Goal: Navigation & Orientation: Understand site structure

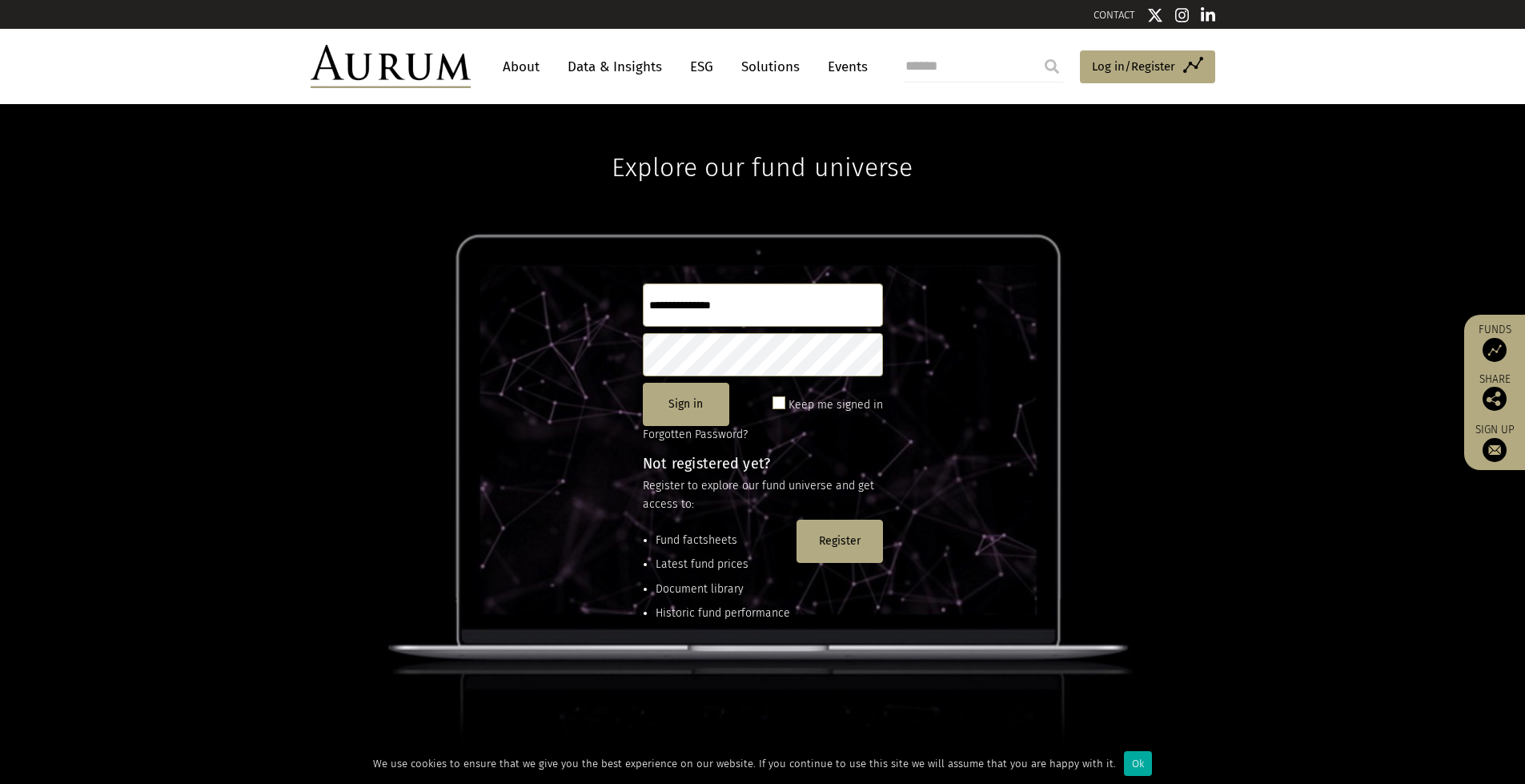
click at [401, 67] on img at bounding box center [391, 67] width 160 height 43
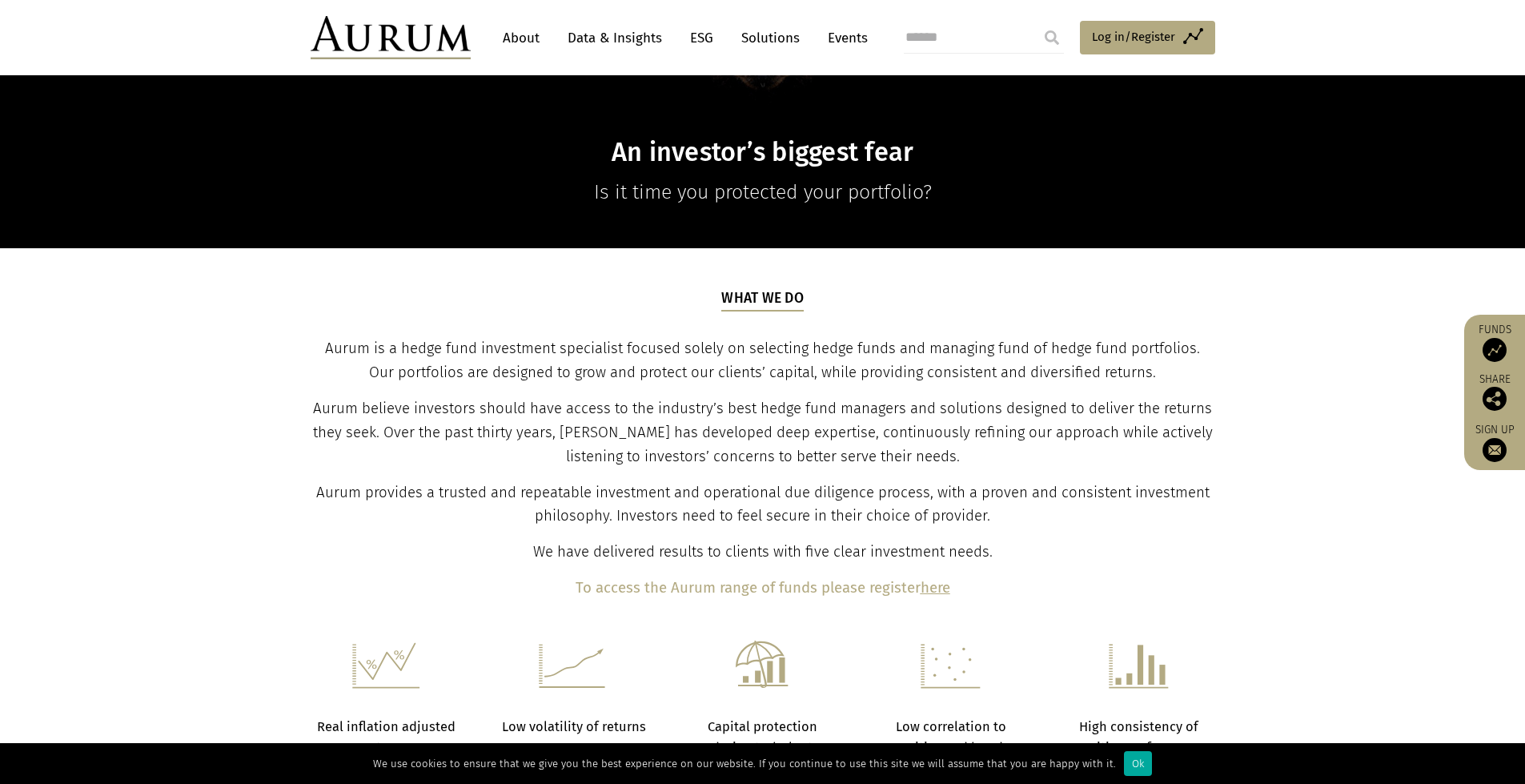
scroll to position [49, 0]
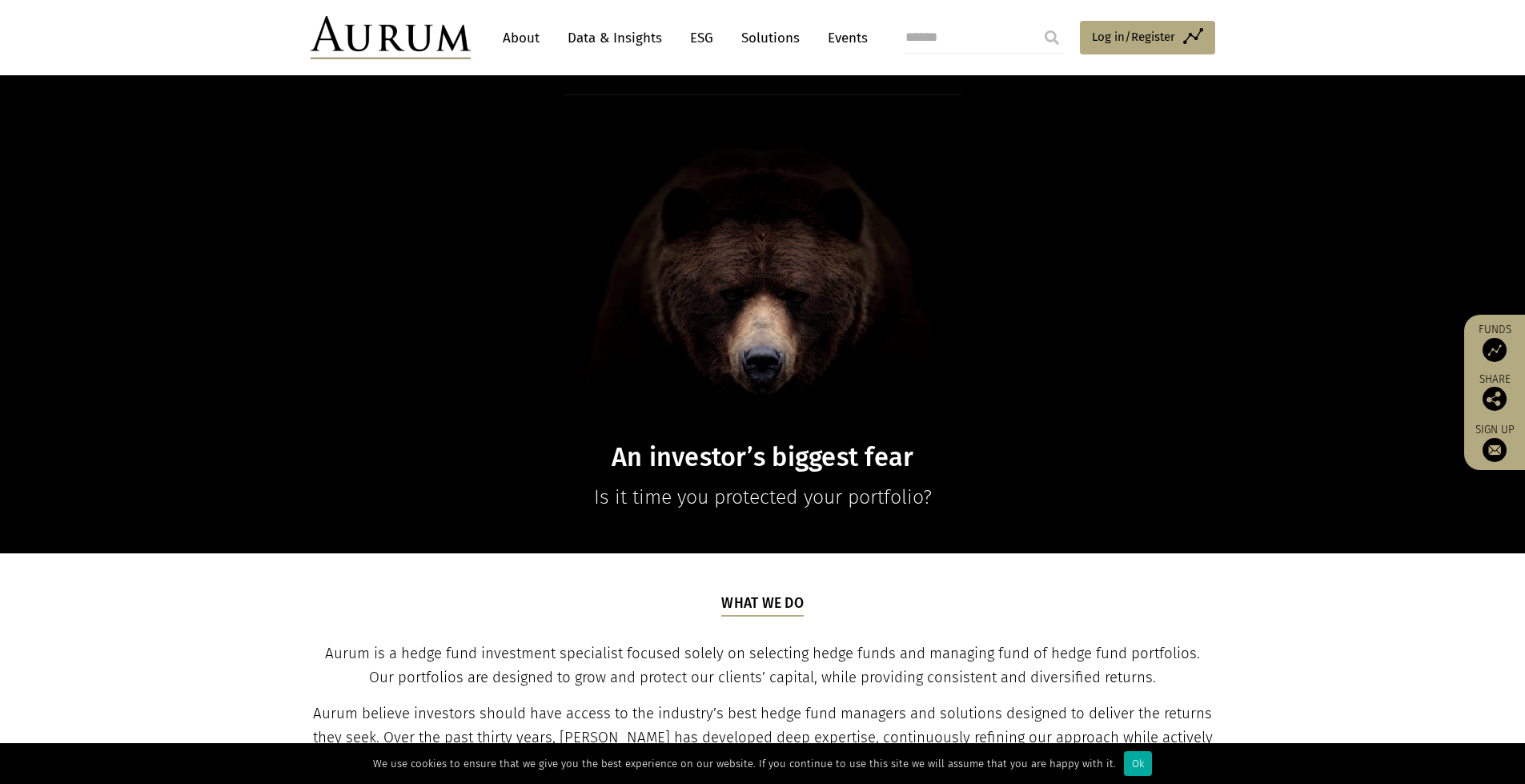
click at [522, 41] on link "About" at bounding box center [521, 38] width 53 height 30
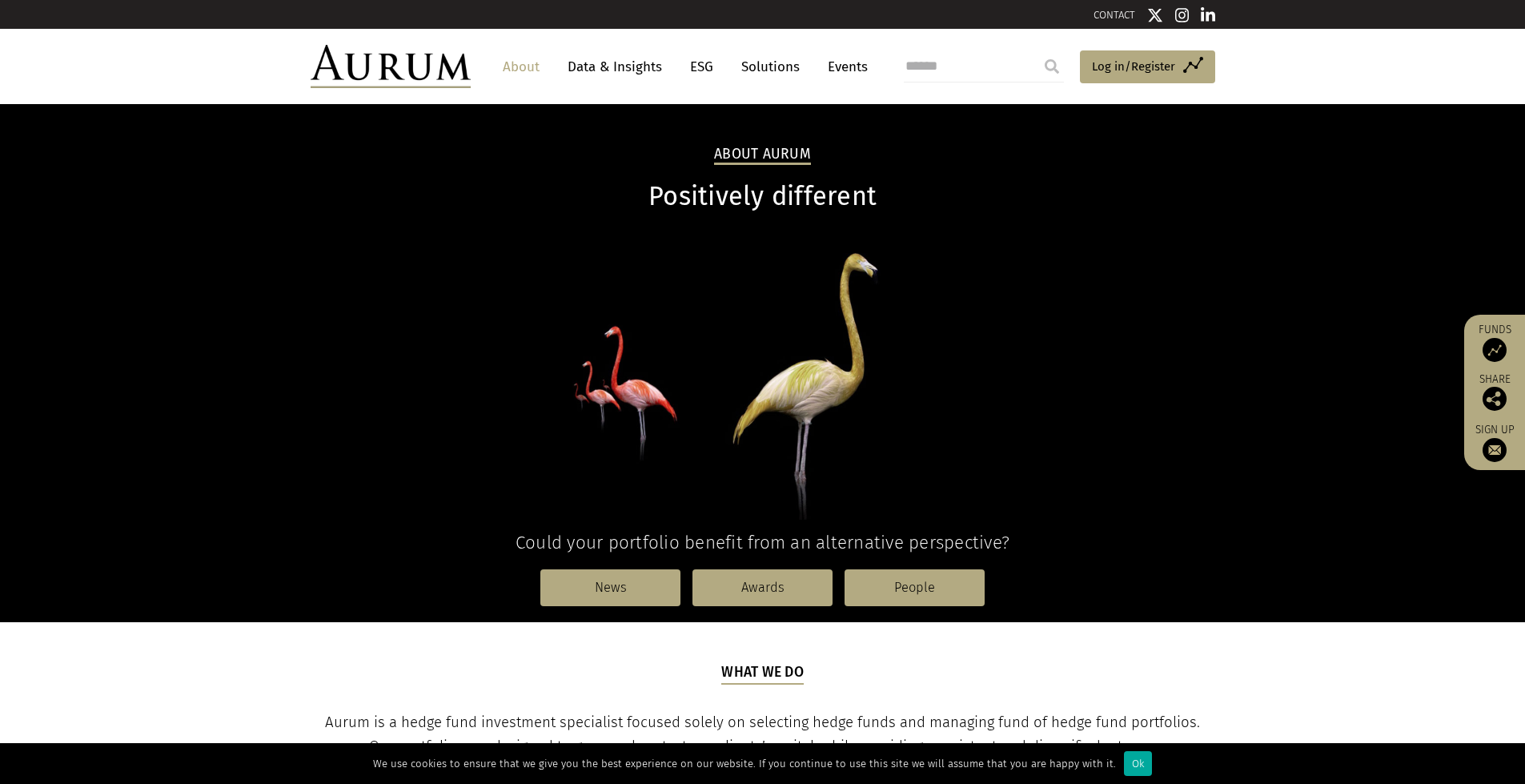
click at [624, 58] on link "Data & Insights" at bounding box center [615, 67] width 110 height 30
